Goal: Task Accomplishment & Management: Use online tool/utility

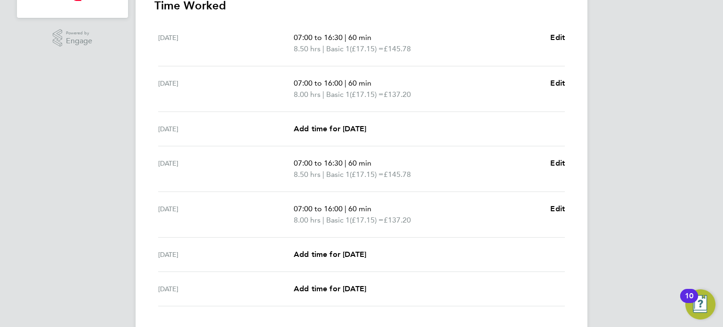
scroll to position [340, 0]
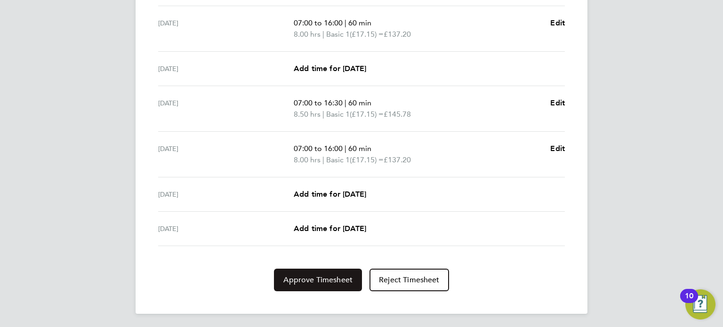
click at [336, 269] on button "Approve Timesheet" at bounding box center [318, 280] width 88 height 23
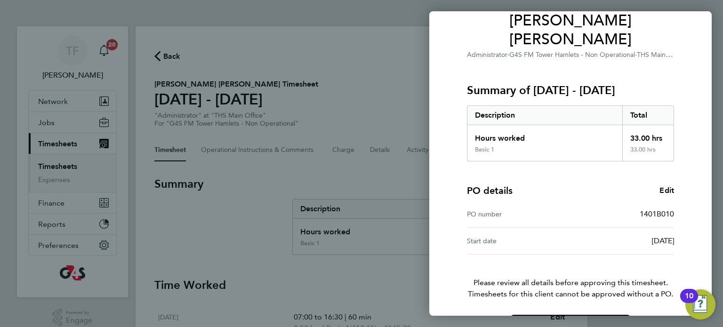
scroll to position [96, 0]
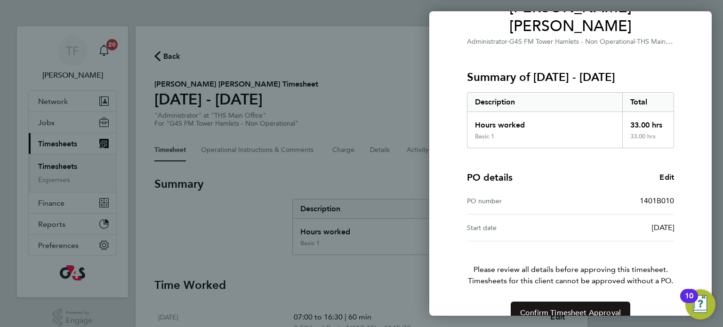
click at [514, 302] on button "Confirm Timesheet Approval" at bounding box center [571, 313] width 120 height 23
